Goal: Find specific page/section: Find specific page/section

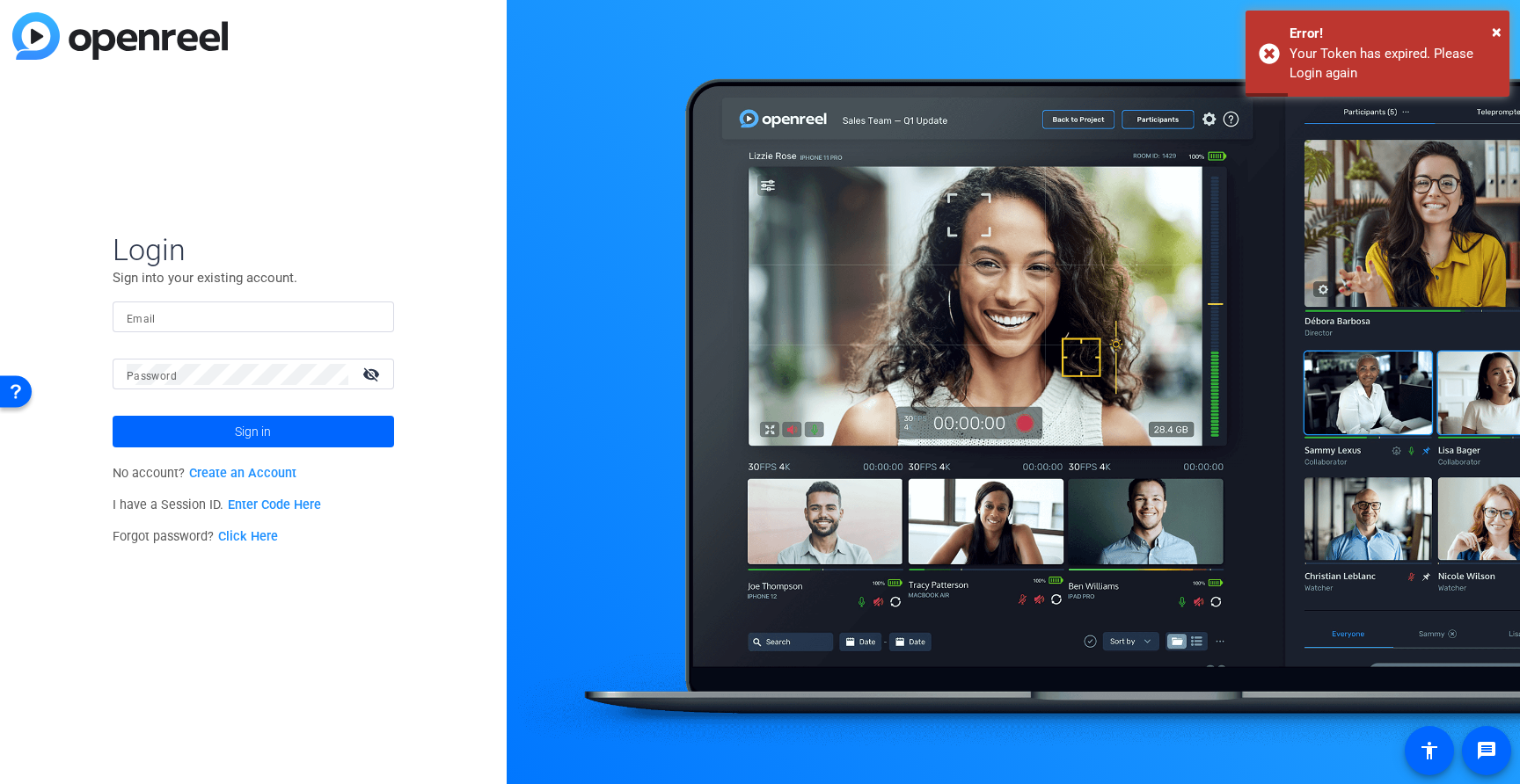
click at [256, 330] on div at bounding box center [252, 317] width 253 height 31
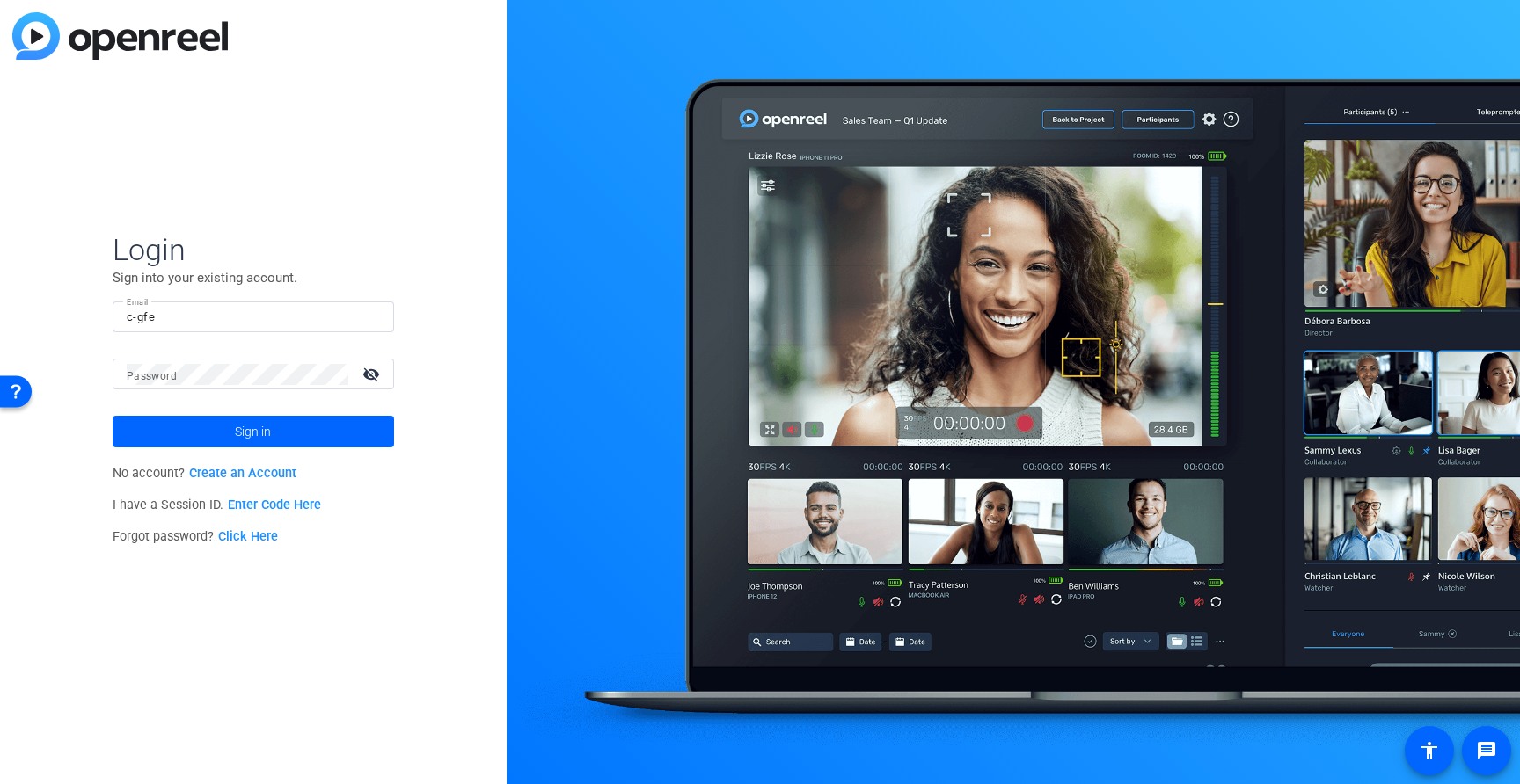
type input "[EMAIL_ADDRESS][PERSON_NAME][DOMAIN_NAME]"
click at [353, 437] on span at bounding box center [253, 432] width 281 height 42
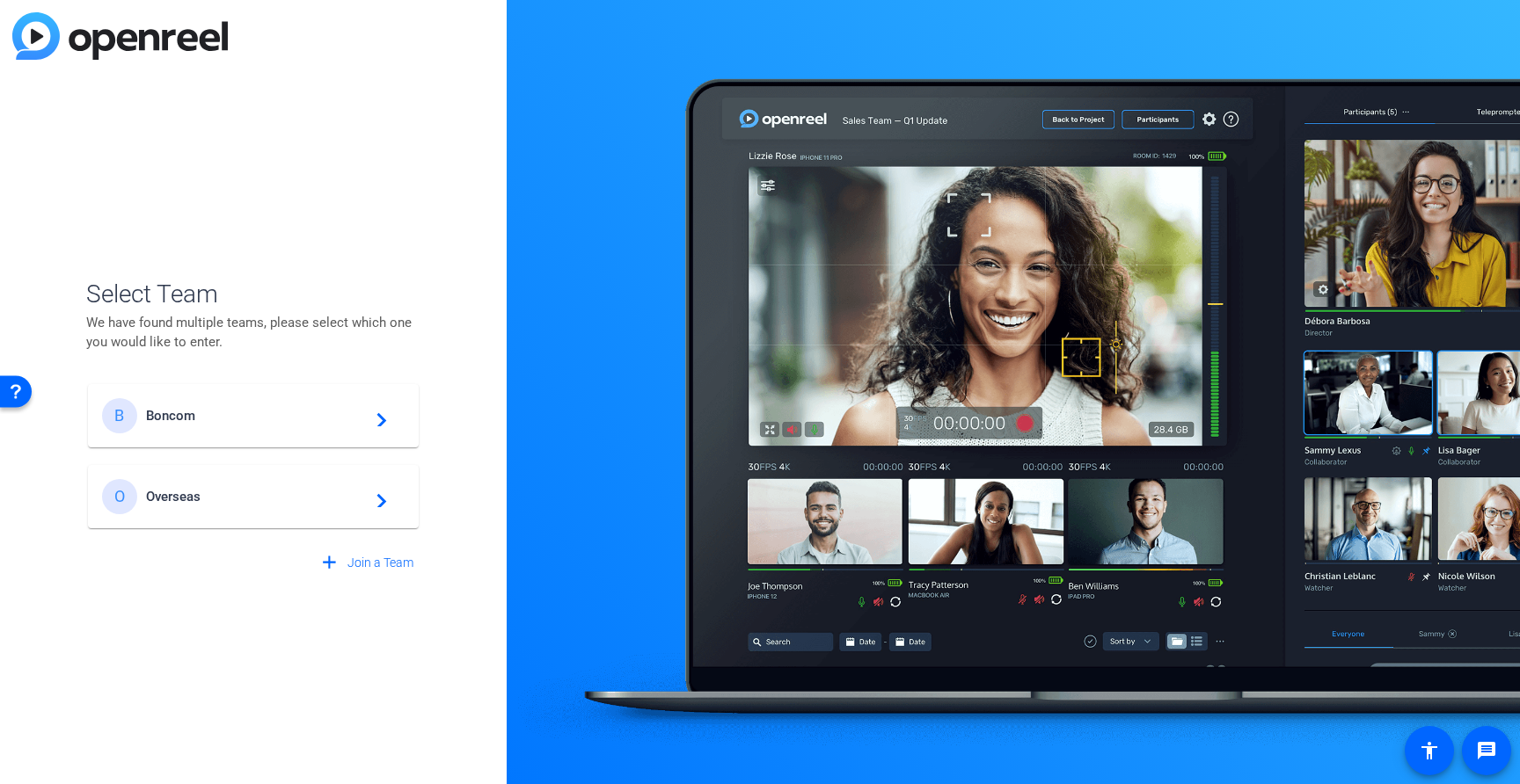
click at [361, 415] on span "Boncom" at bounding box center [256, 416] width 220 height 16
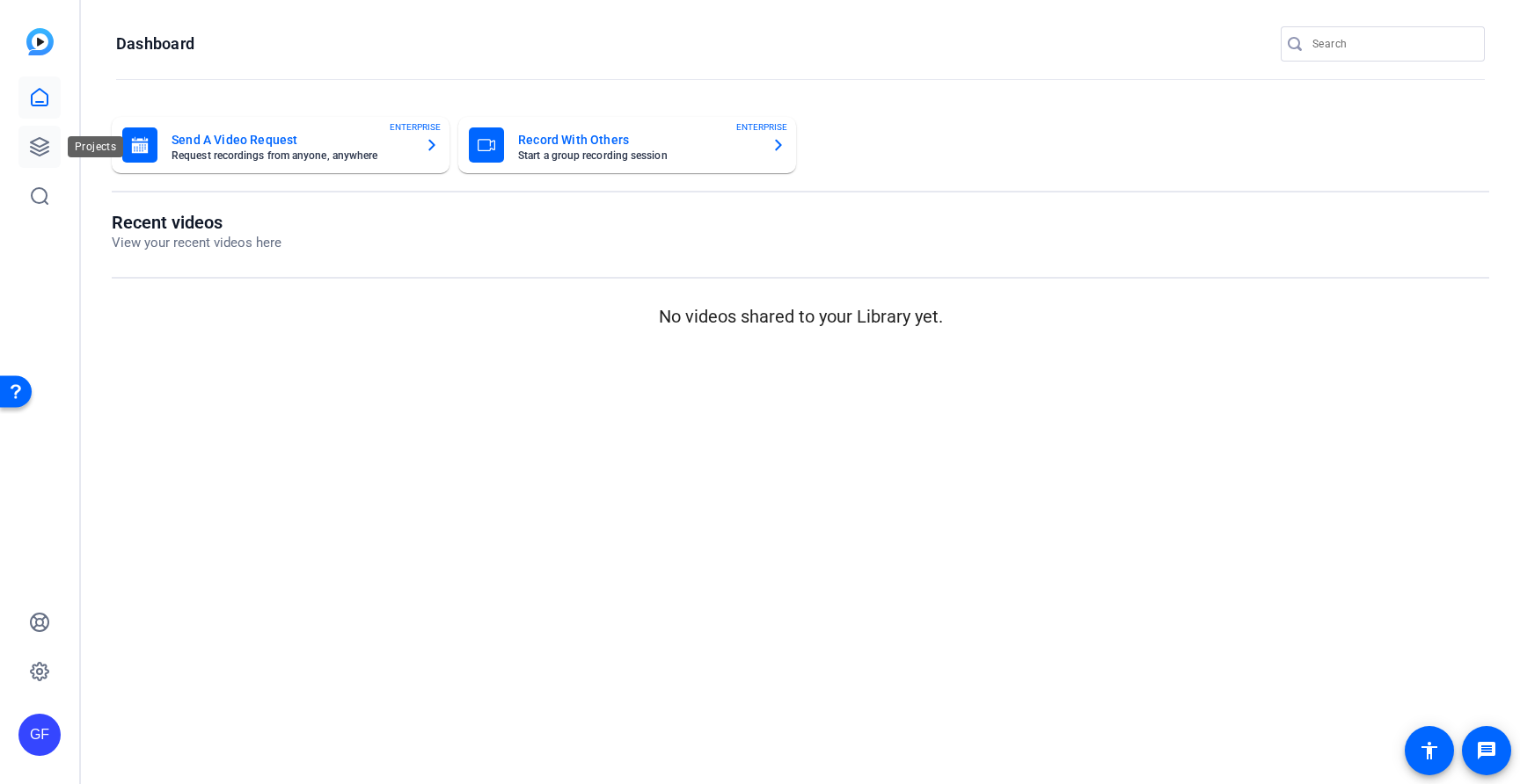
click at [47, 150] on icon at bounding box center [39, 146] width 21 height 21
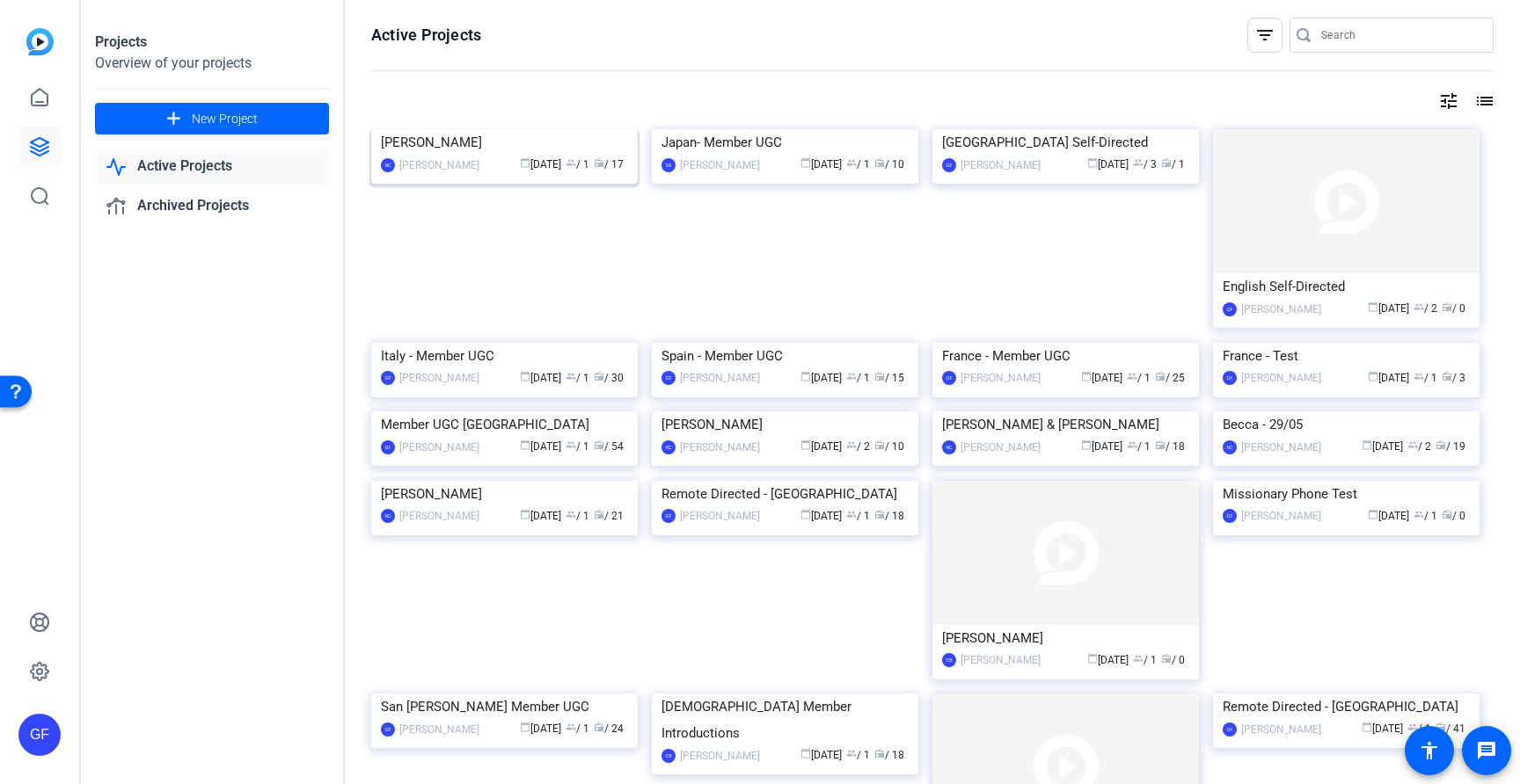
click at [483, 156] on div "[PERSON_NAME]" at bounding box center [504, 141] width 247 height 26
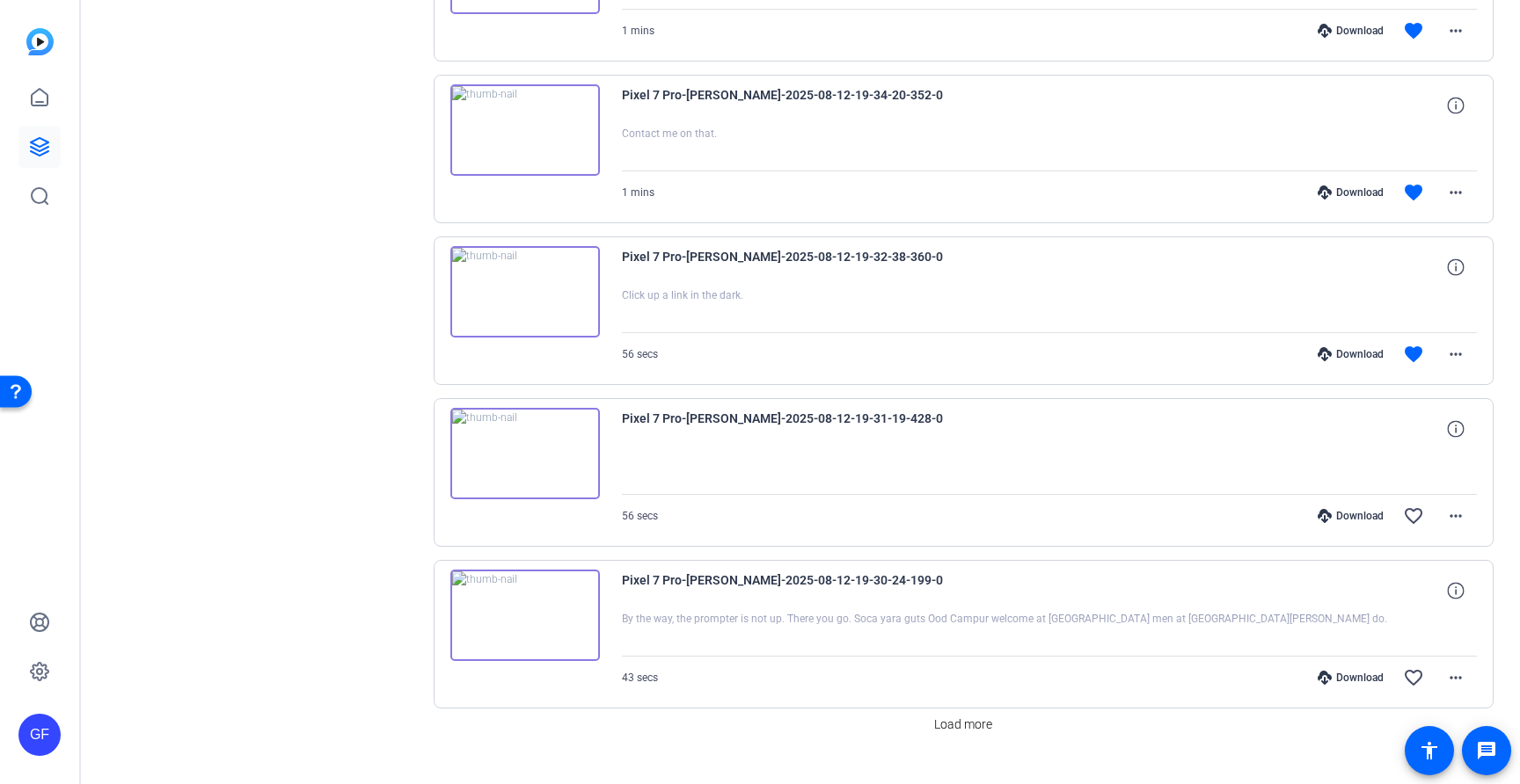
scroll to position [1161, 0]
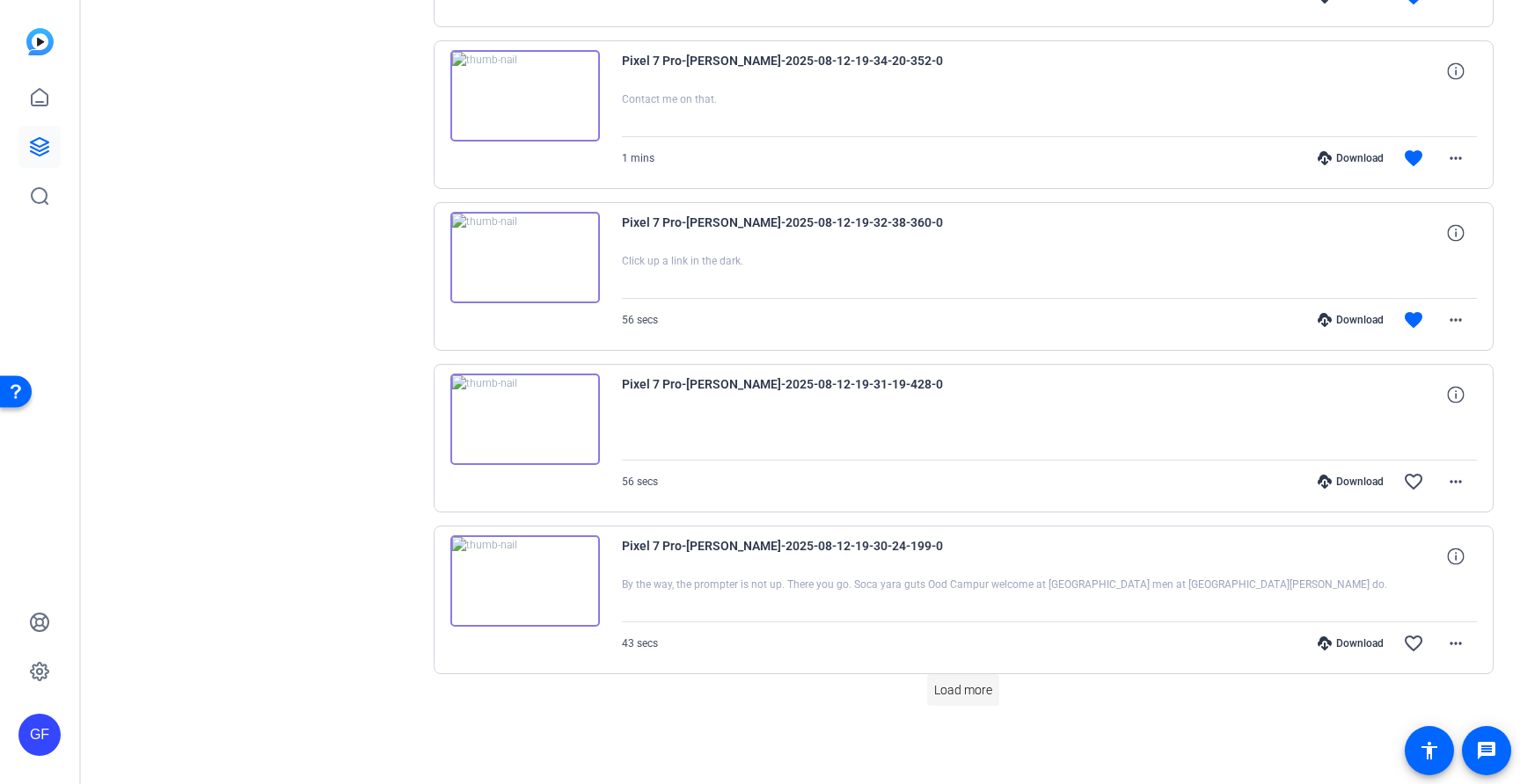
click at [944, 684] on span "Load more" at bounding box center [963, 690] width 58 height 18
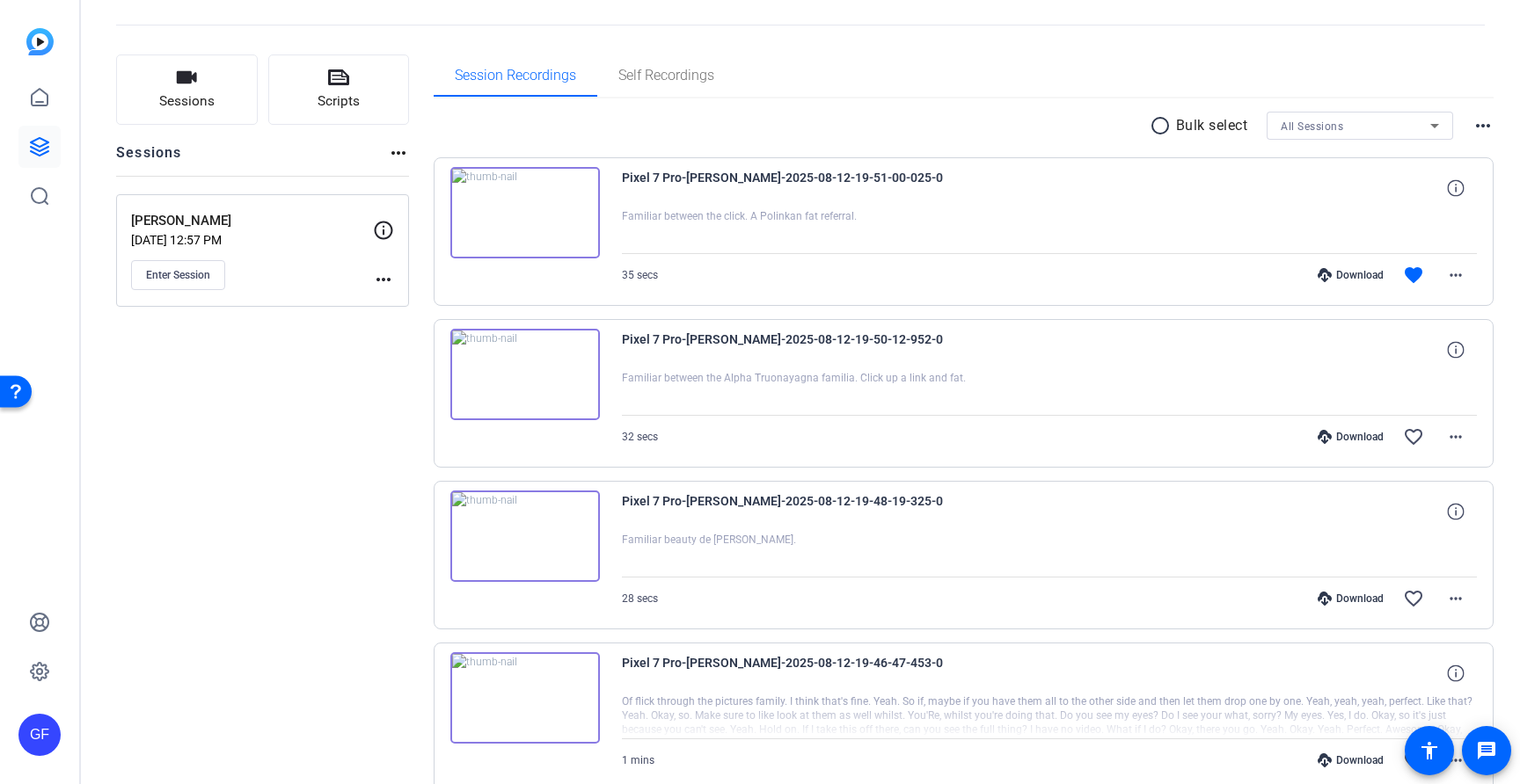
scroll to position [0, 0]
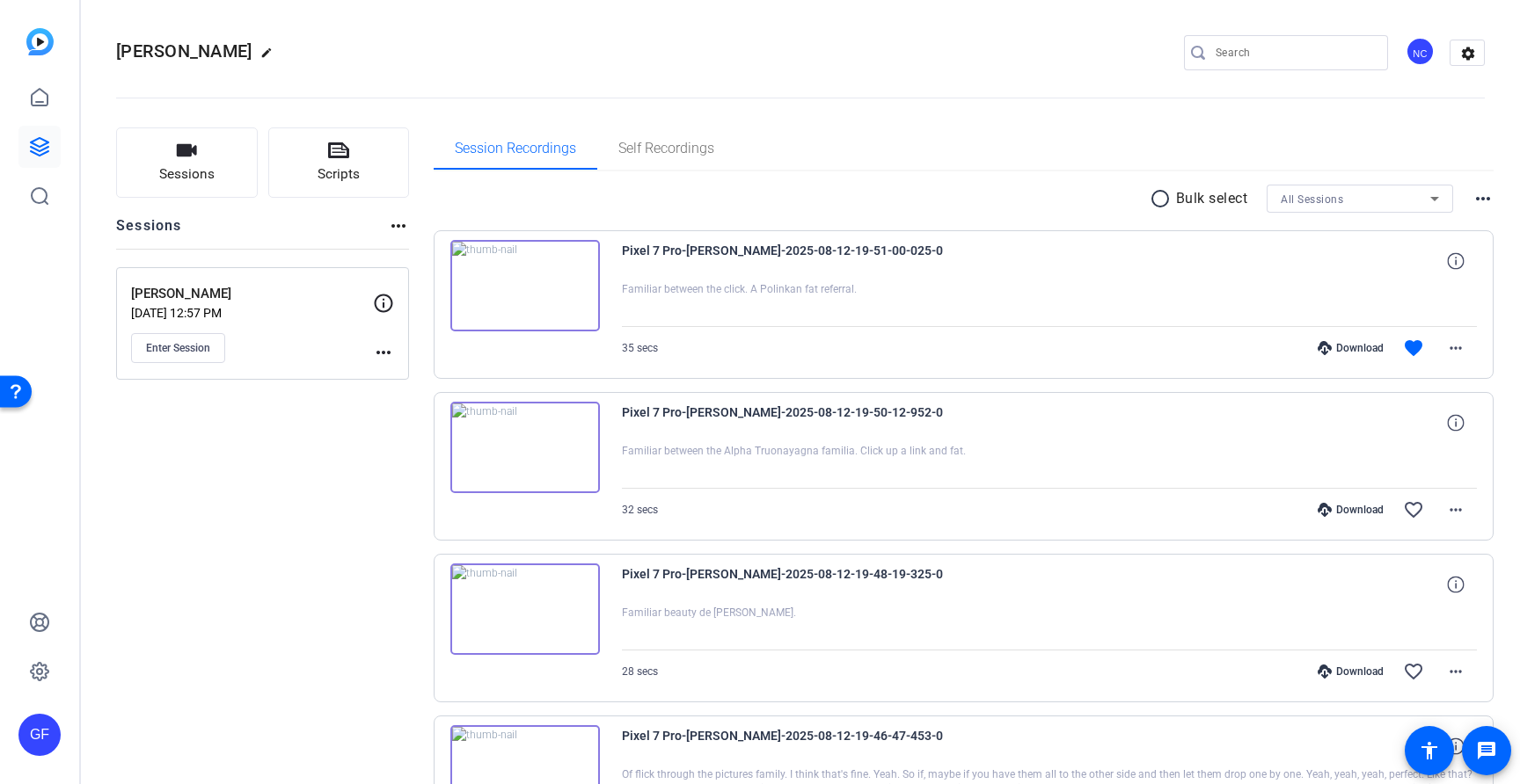
click at [523, 285] on img at bounding box center [525, 285] width 150 height 91
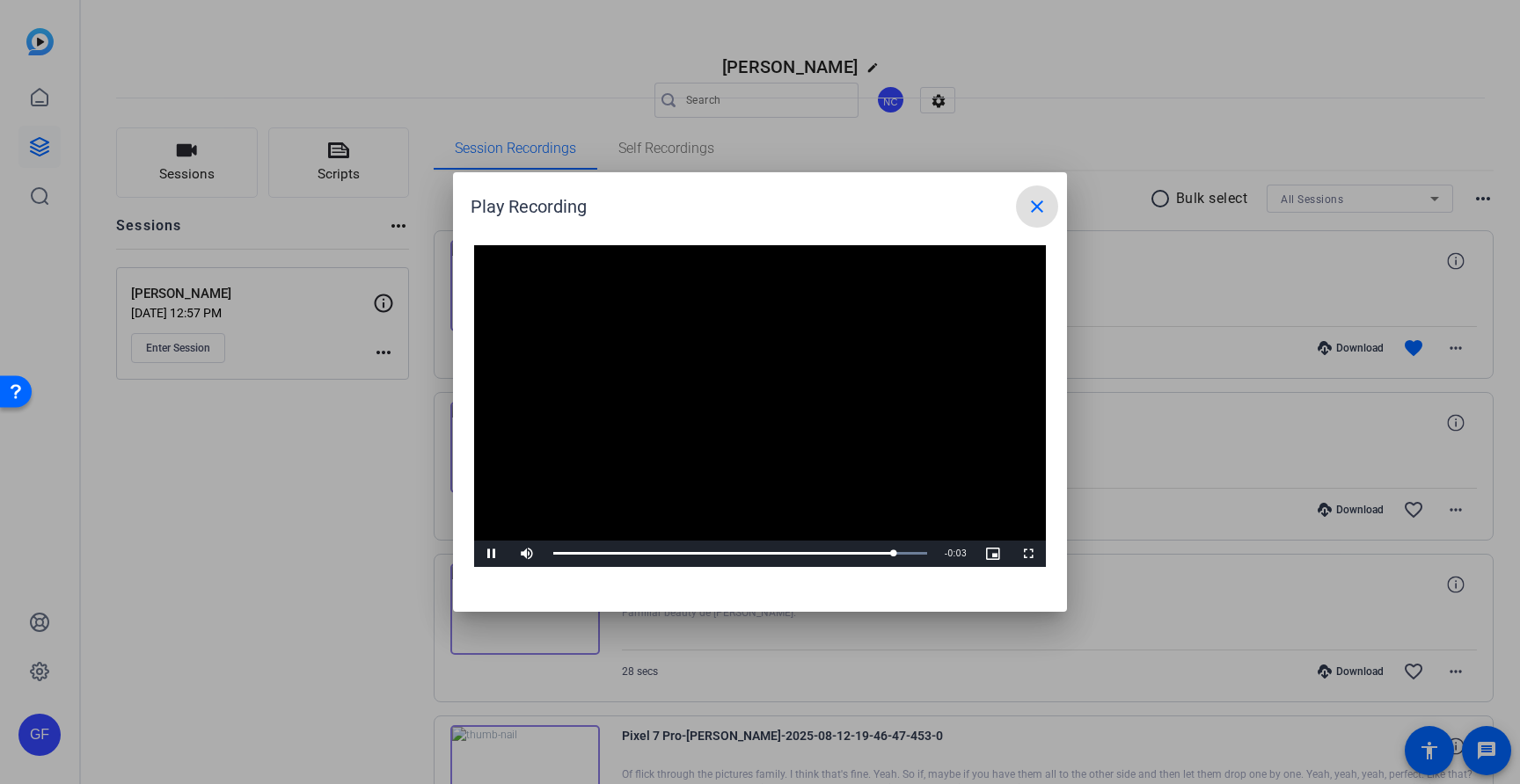
click at [1031, 209] on mat-icon "close" at bounding box center [1036, 206] width 21 height 21
